Goal: Task Accomplishment & Management: Complete application form

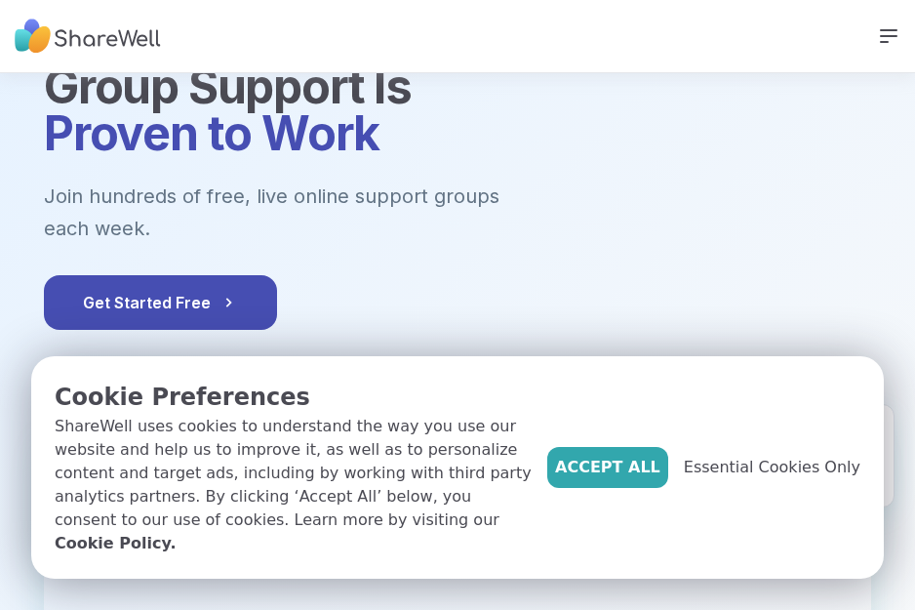
scroll to position [119, 0]
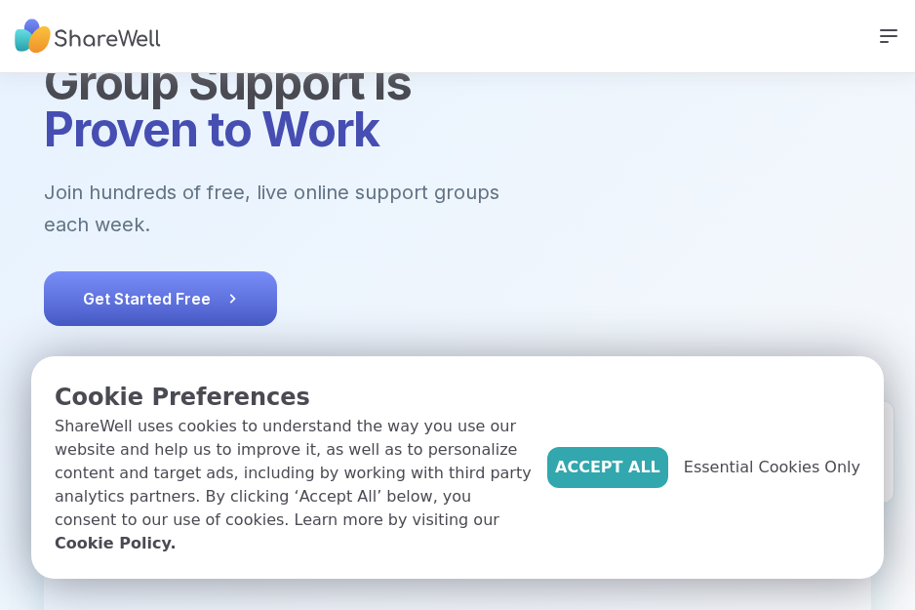
click at [154, 272] on button "Get Started Free" at bounding box center [160, 298] width 233 height 55
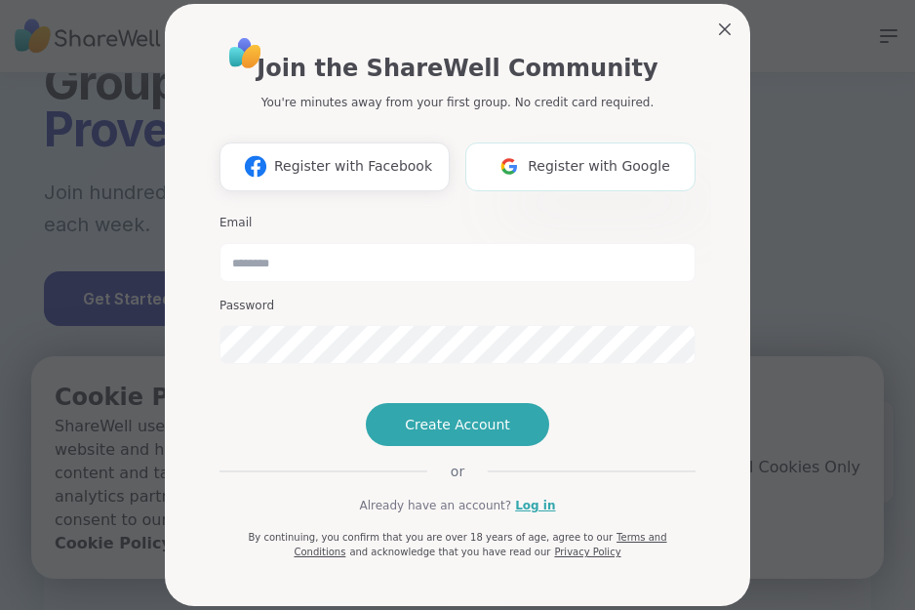
click at [629, 158] on span "Register with Google" at bounding box center [599, 166] width 142 height 20
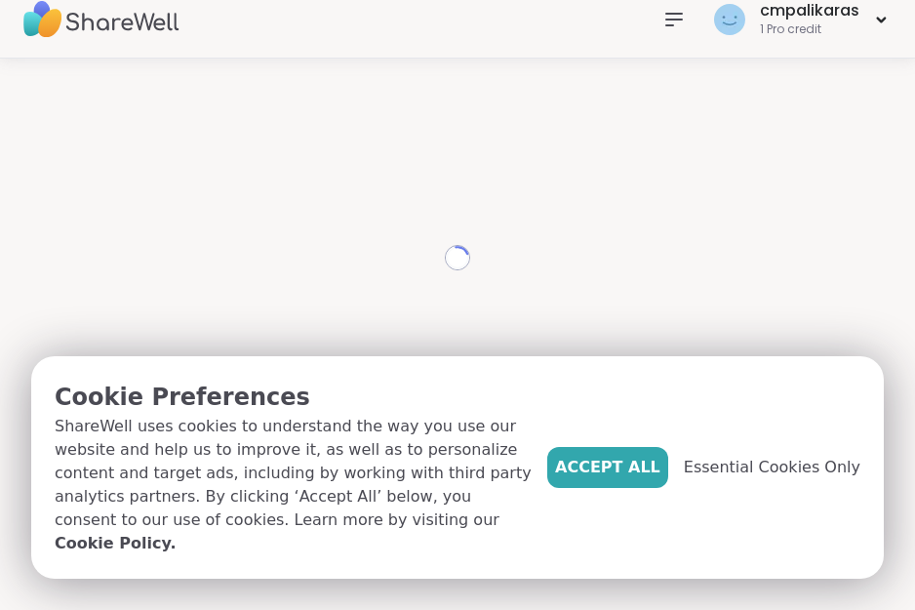
scroll to position [20, 0]
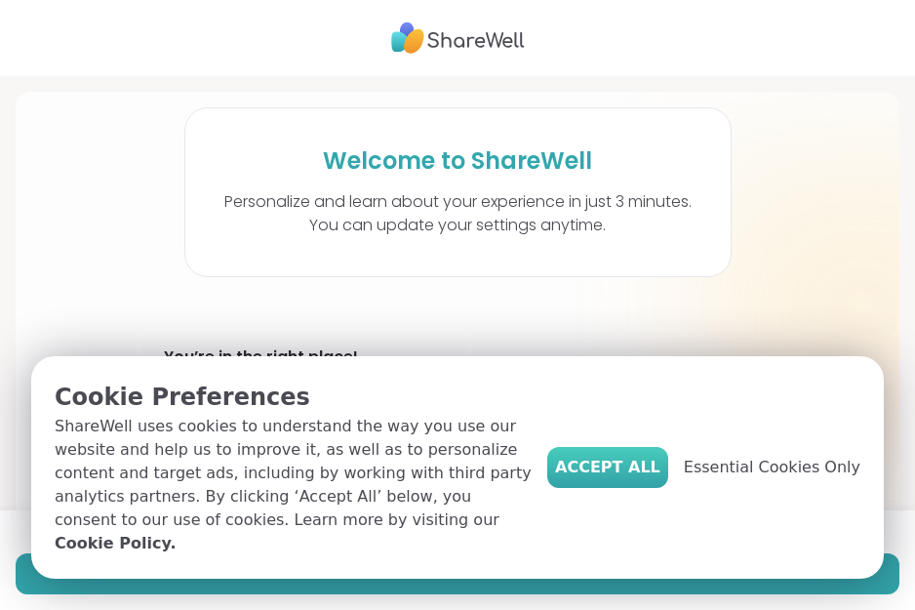
click at [649, 479] on span "Accept All" at bounding box center [607, 466] width 105 height 23
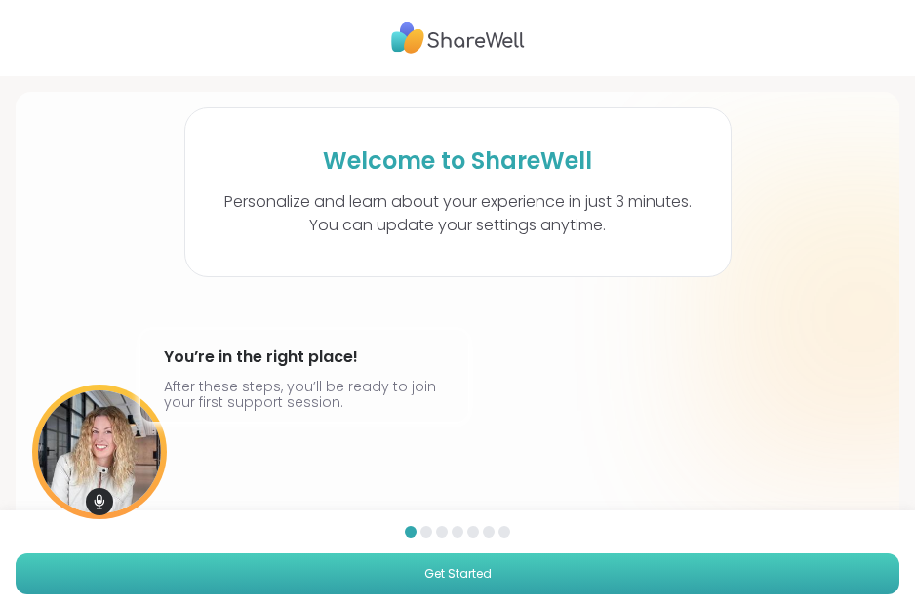
click at [436, 571] on span "Get Started" at bounding box center [457, 574] width 67 height 18
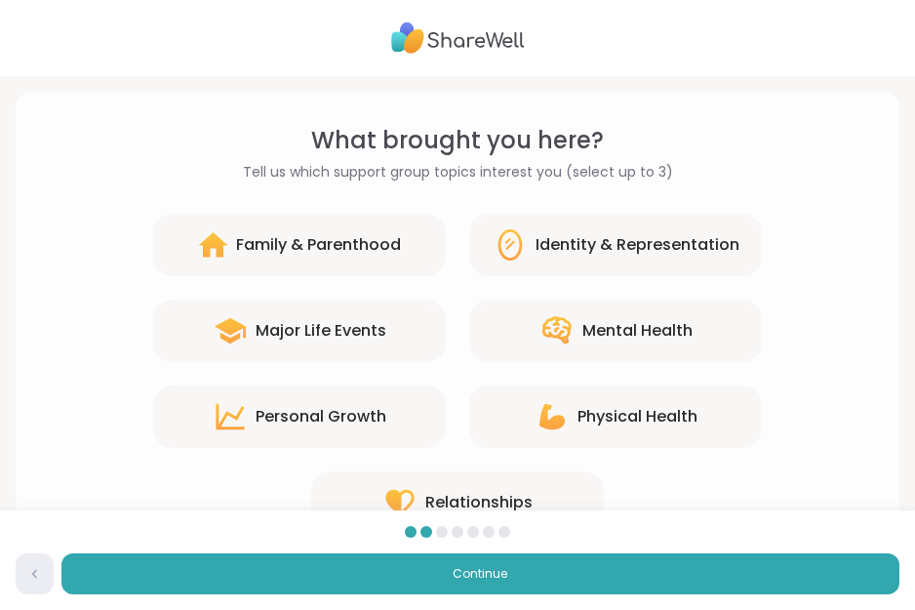
click at [607, 235] on div "Identity & Representation" at bounding box center [637, 244] width 204 height 23
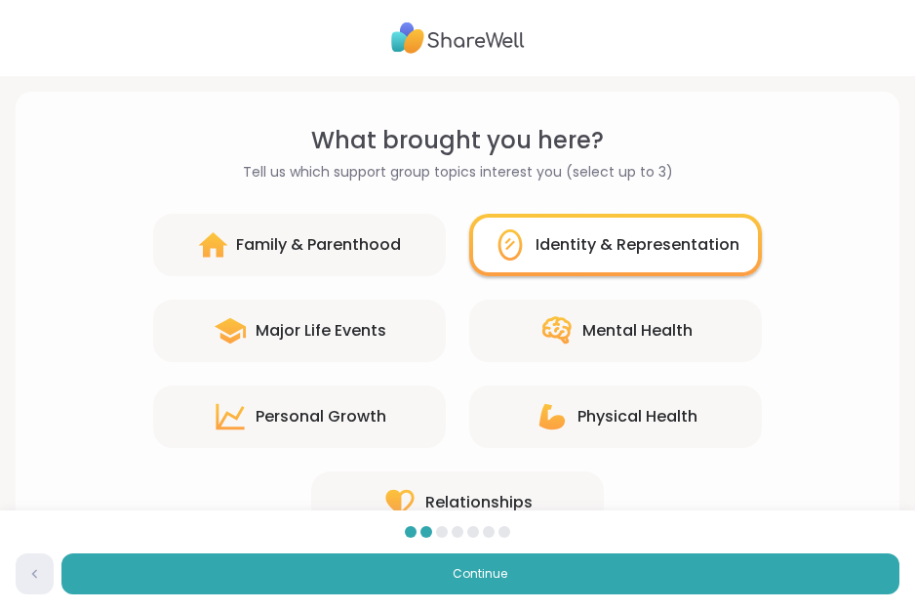
click at [607, 310] on div "Mental Health" at bounding box center [615, 330] width 293 height 62
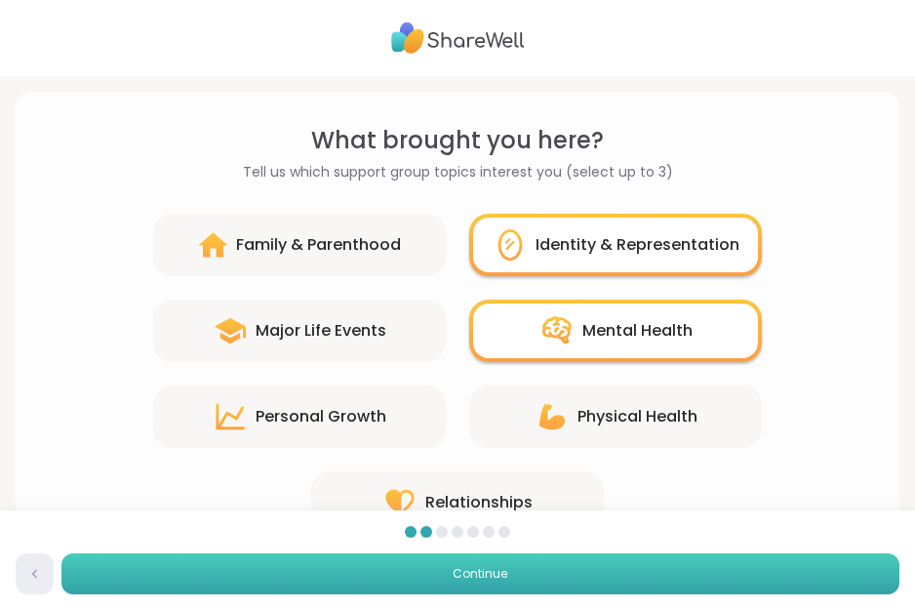
click at [484, 572] on span "Continue" at bounding box center [480, 574] width 55 height 18
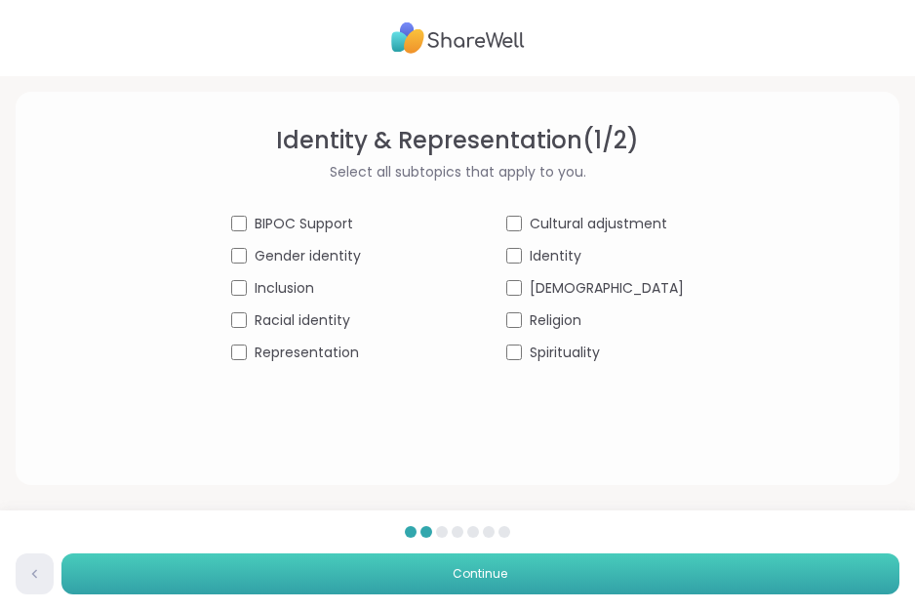
click at [418, 583] on button "Continue" at bounding box center [480, 573] width 838 height 41
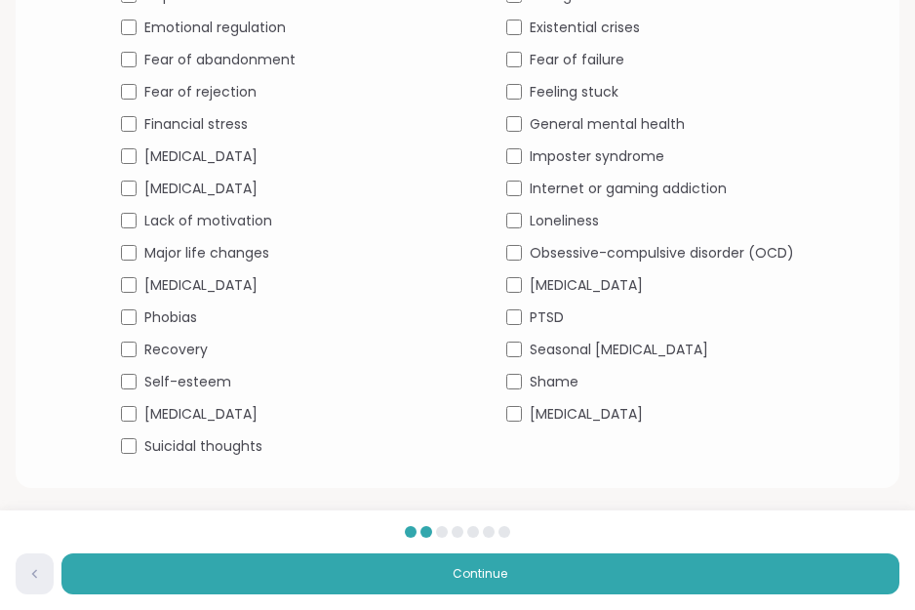
scroll to position [454, 0]
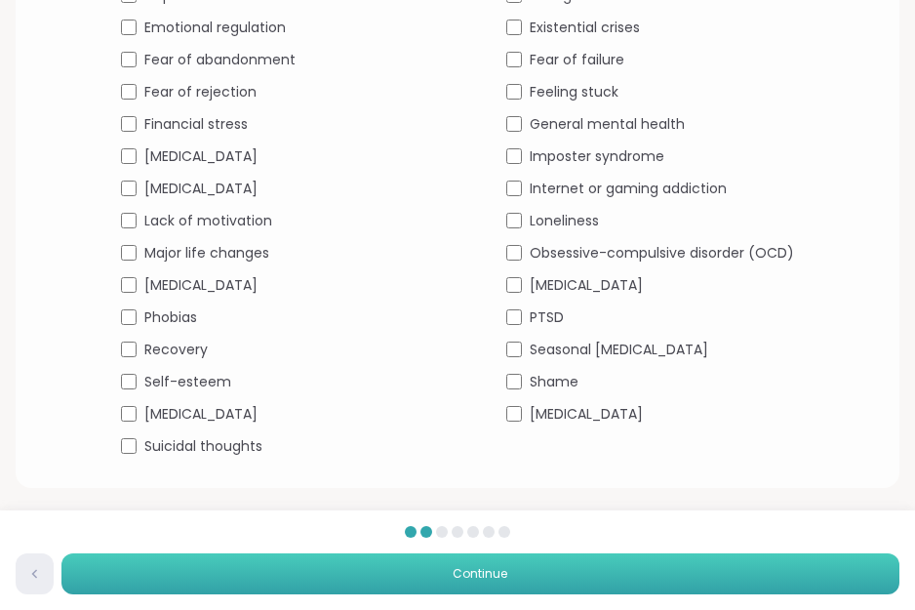
click at [473, 588] on button "Continue" at bounding box center [480, 573] width 838 height 41
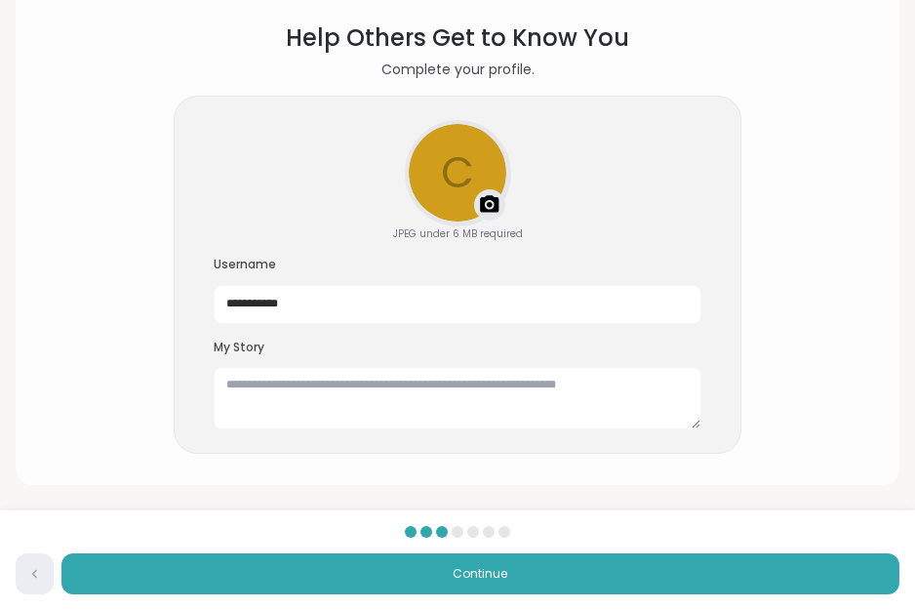
scroll to position [101, 0]
